Goal: Obtain resource: Download file/media

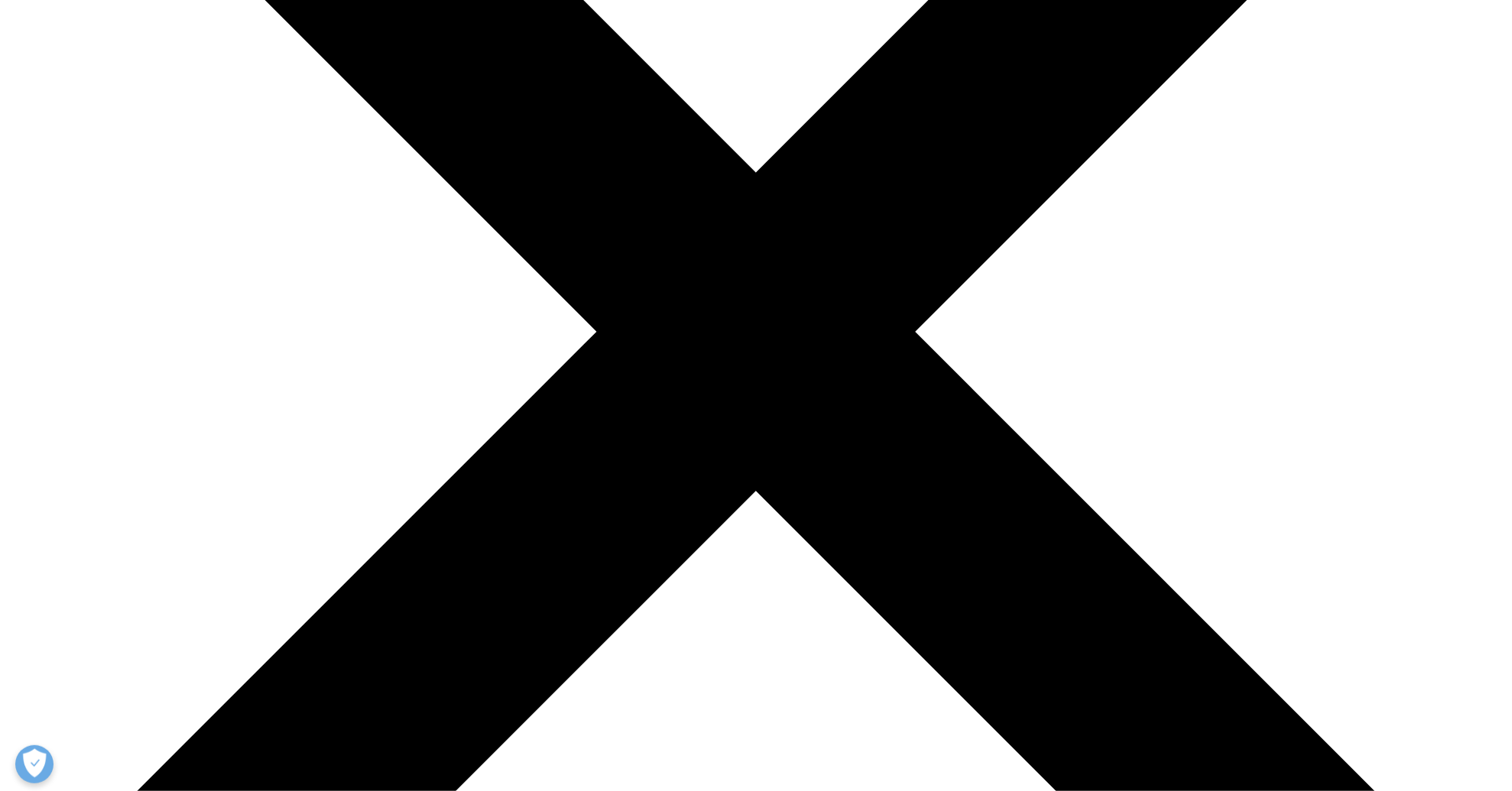
scroll to position [300, 902]
type input "Baiyu"
type input "Yang"
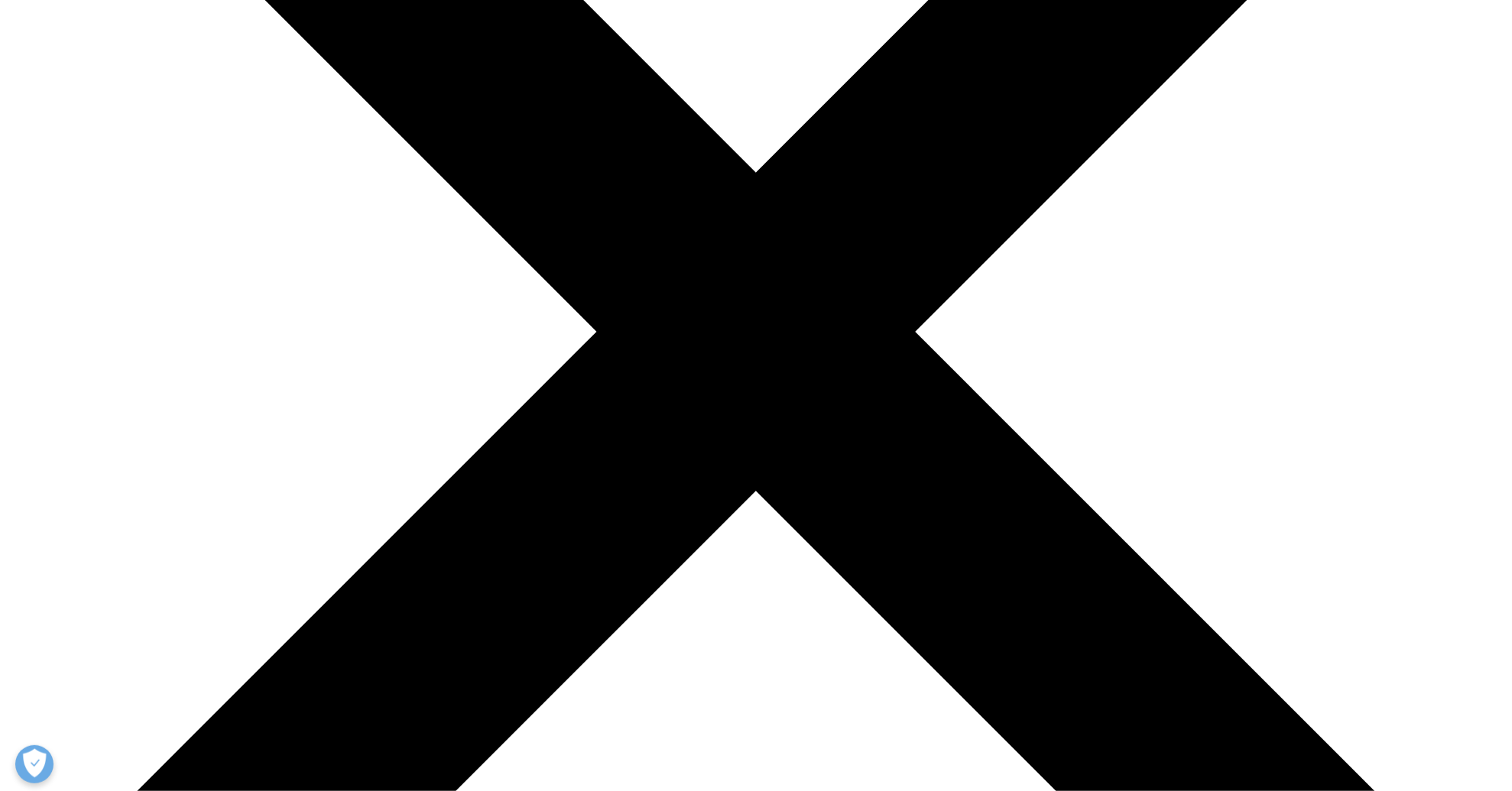
type input "baiyu.yang@roche.com"
select select "[GEOGRAPHIC_DATA]"
type input "scientist"
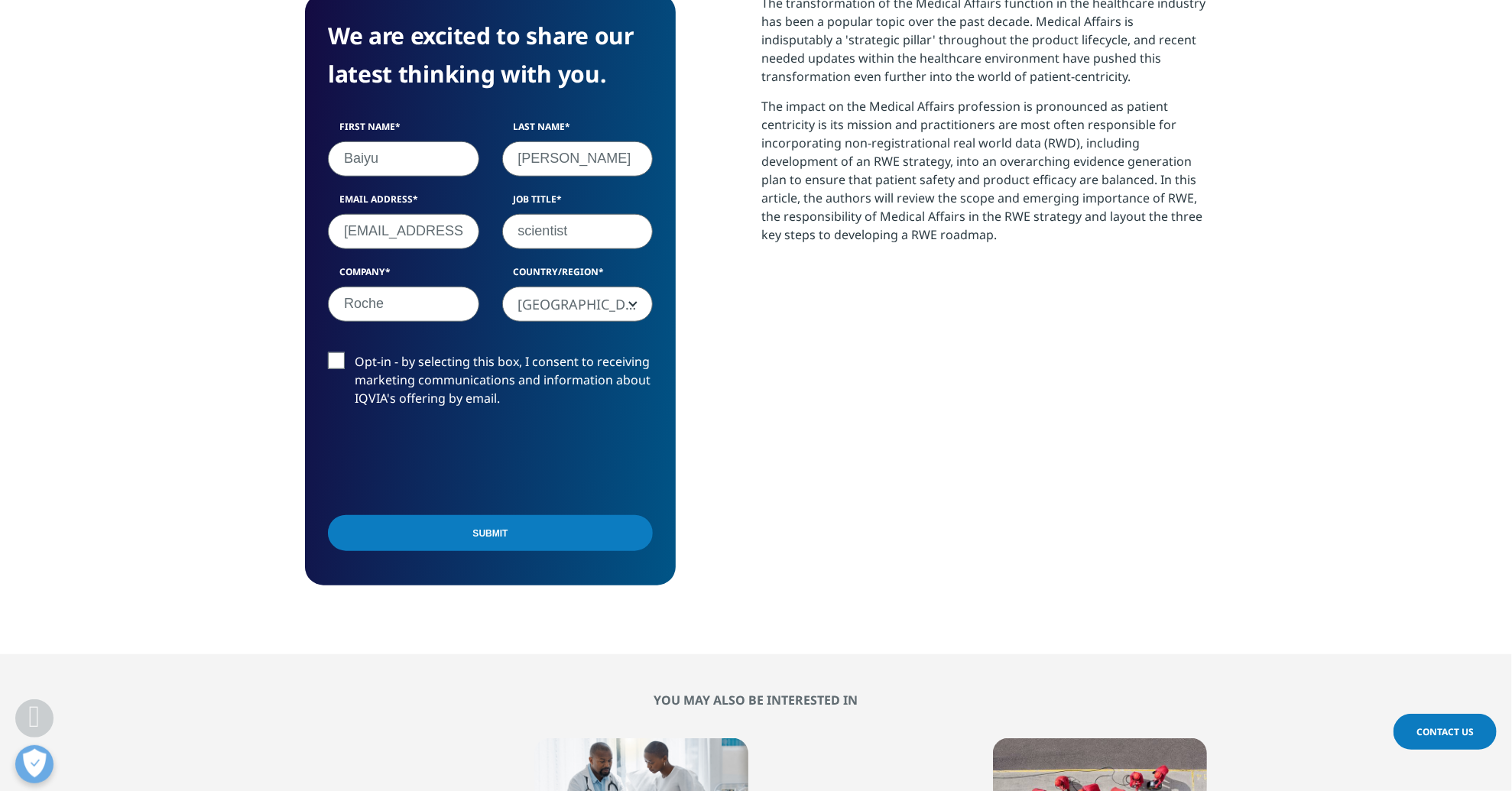
type input "Roche"
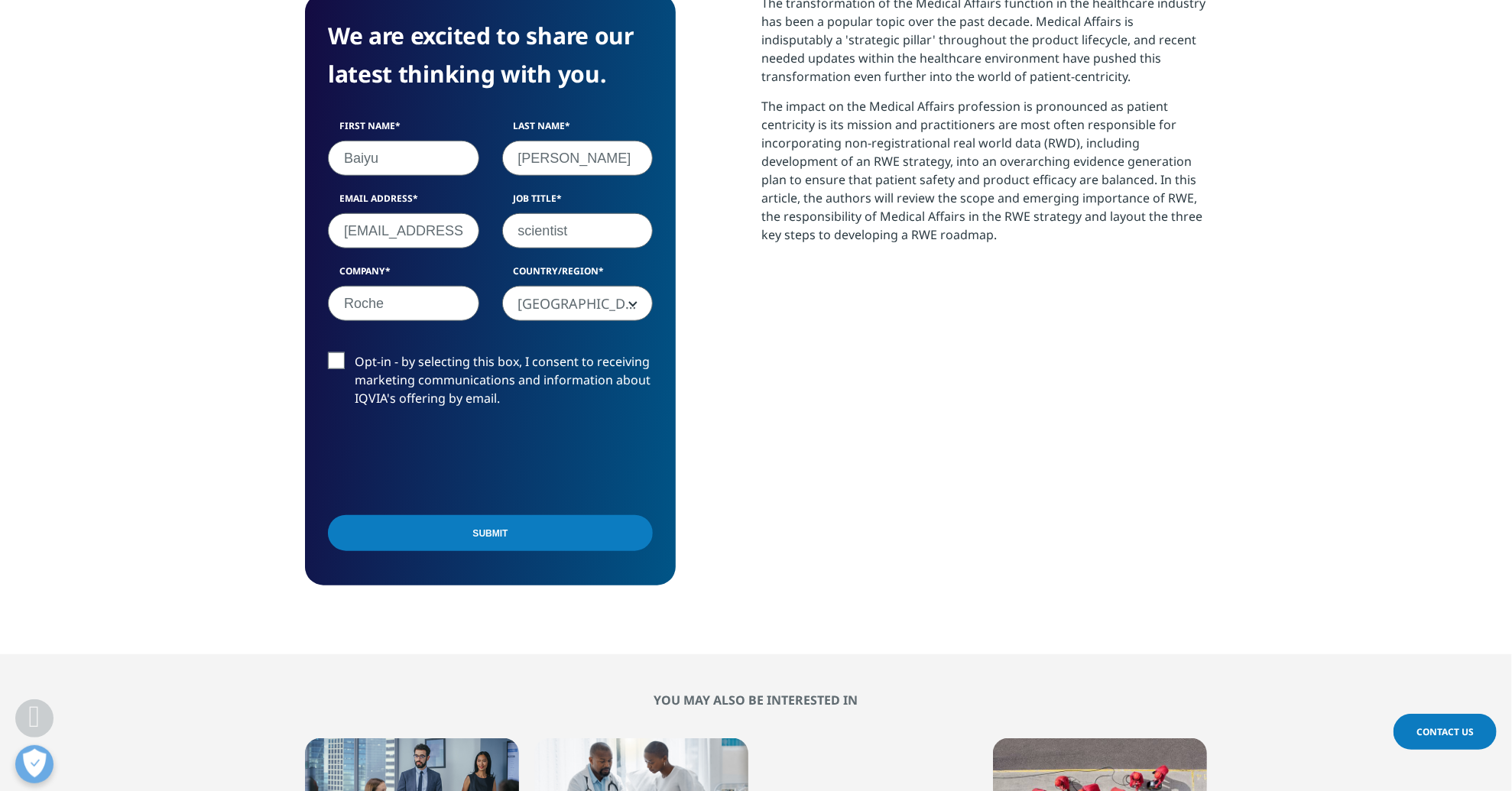
click at [480, 535] on input "Submit" at bounding box center [490, 532] width 325 height 36
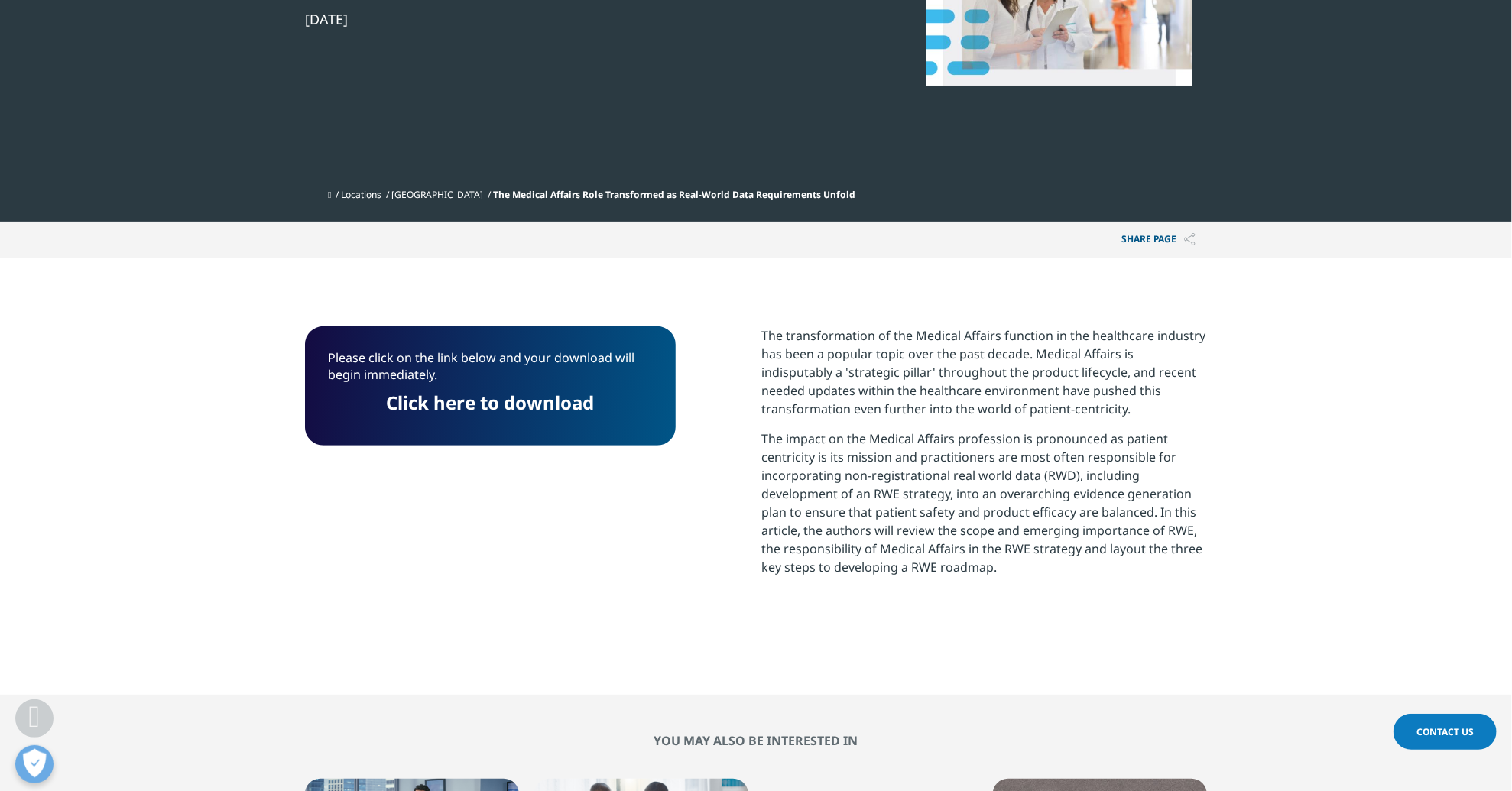
scroll to position [331, 0]
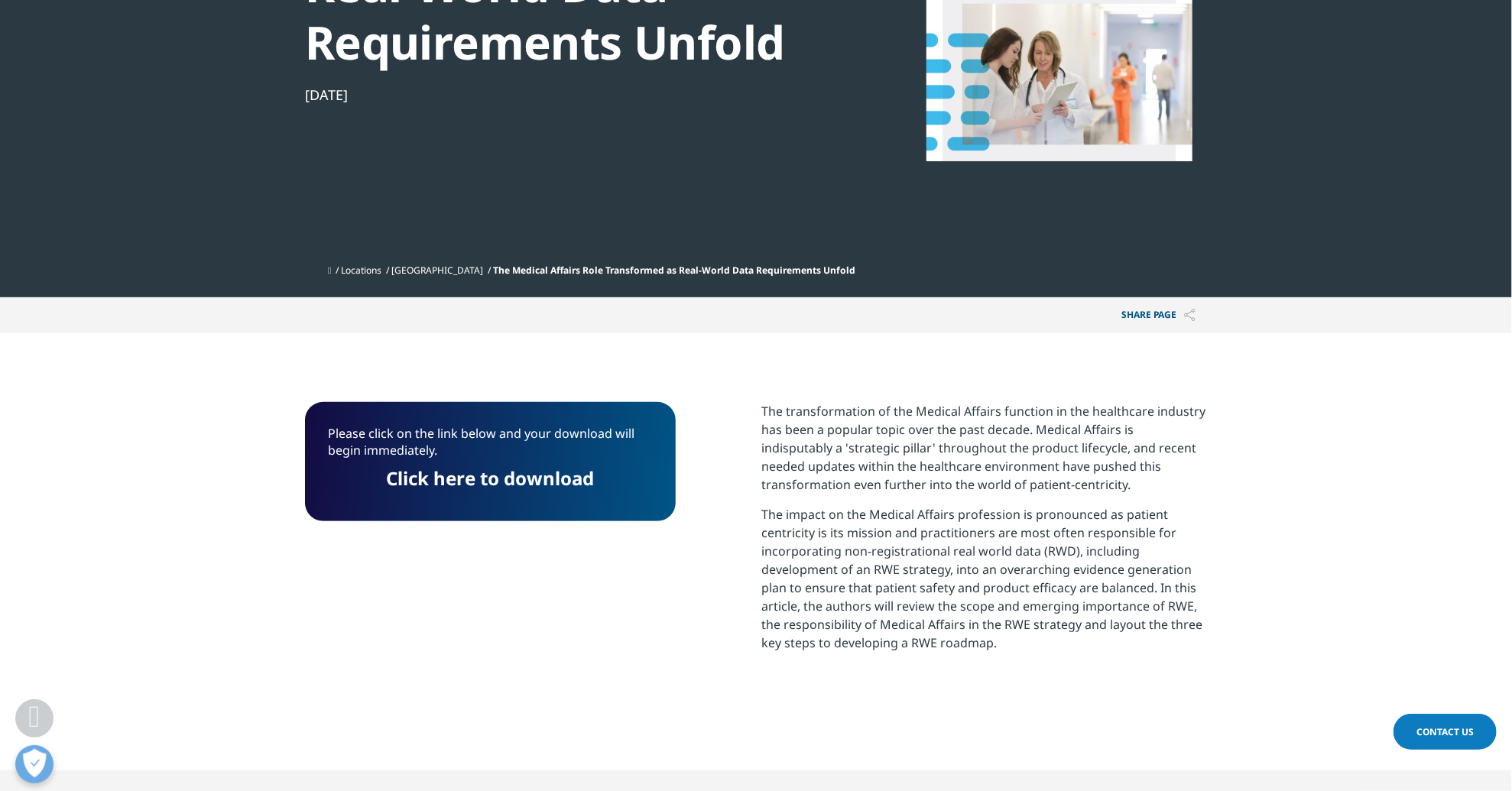
click at [438, 484] on link "Click here to download" at bounding box center [490, 477] width 208 height 25
